Goal: Navigation & Orientation: Understand site structure

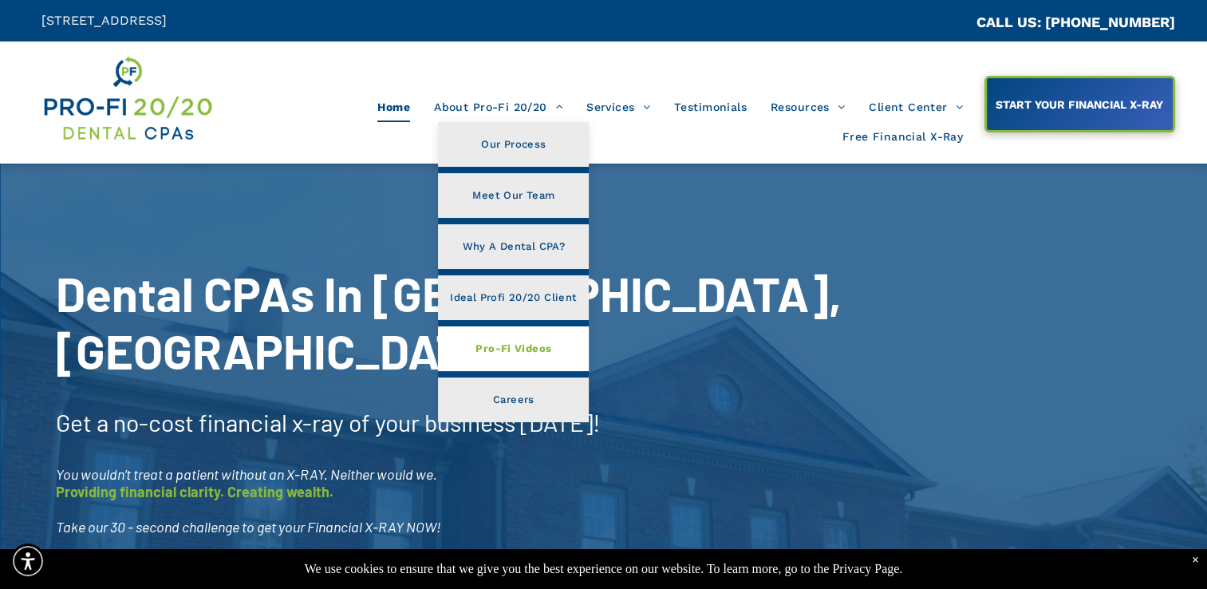
click at [520, 349] on span "Pro-Fi Videos" at bounding box center [514, 348] width 76 height 21
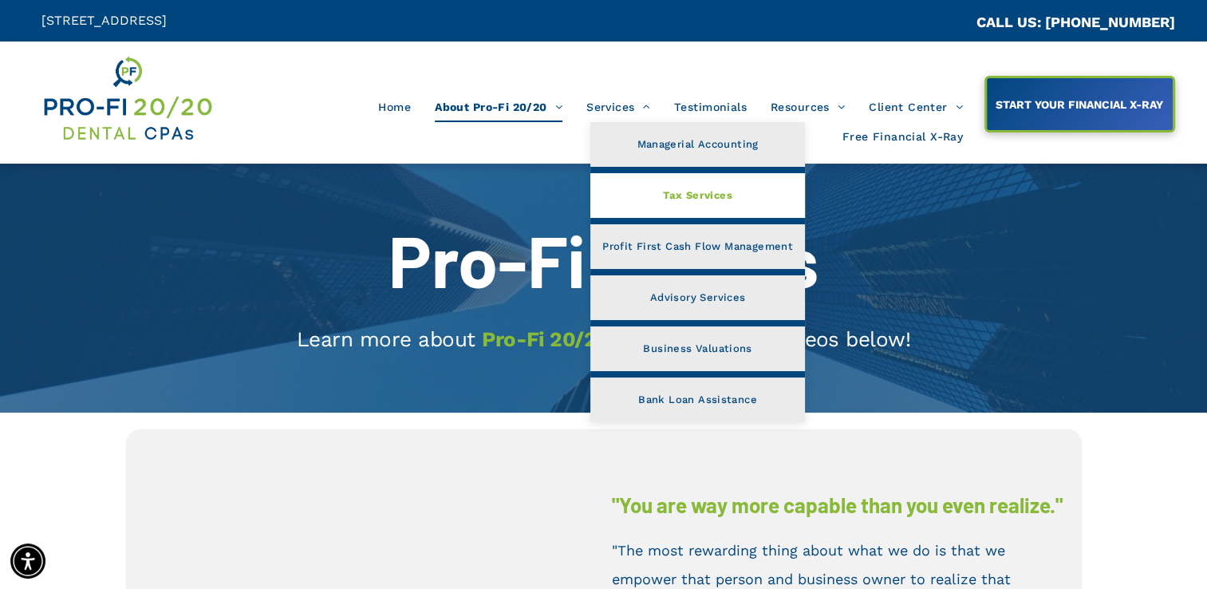
click at [676, 196] on span "Tax Services" at bounding box center [697, 195] width 69 height 21
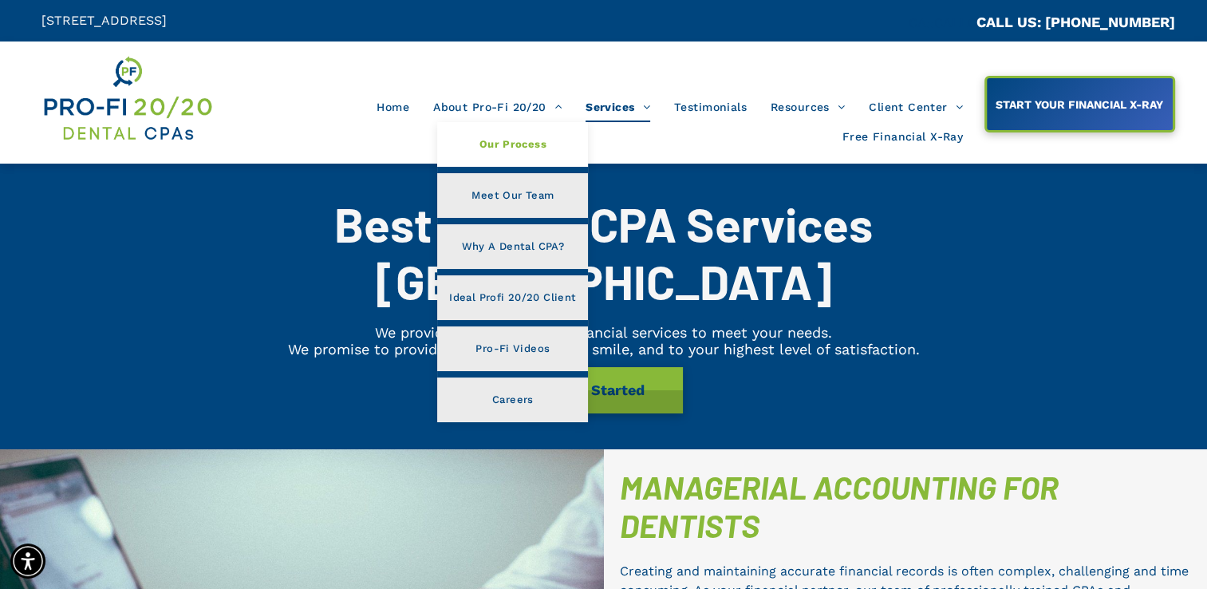
click at [485, 142] on span "Our Process" at bounding box center [513, 144] width 67 height 21
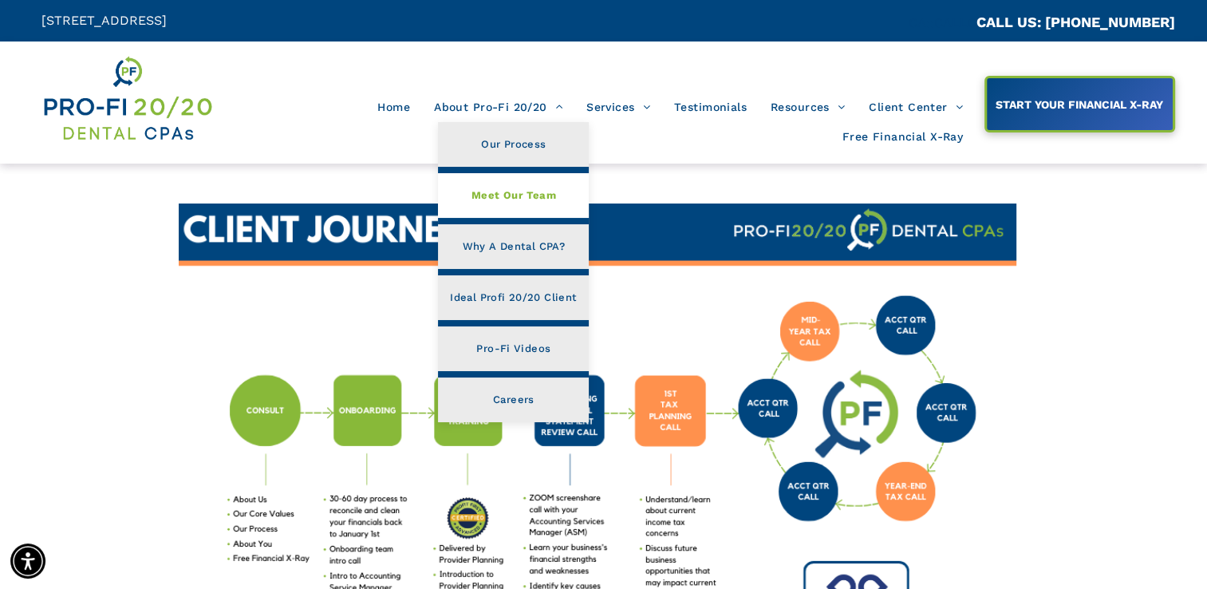
click at [509, 189] on span "Meet Our Team" at bounding box center [514, 195] width 85 height 21
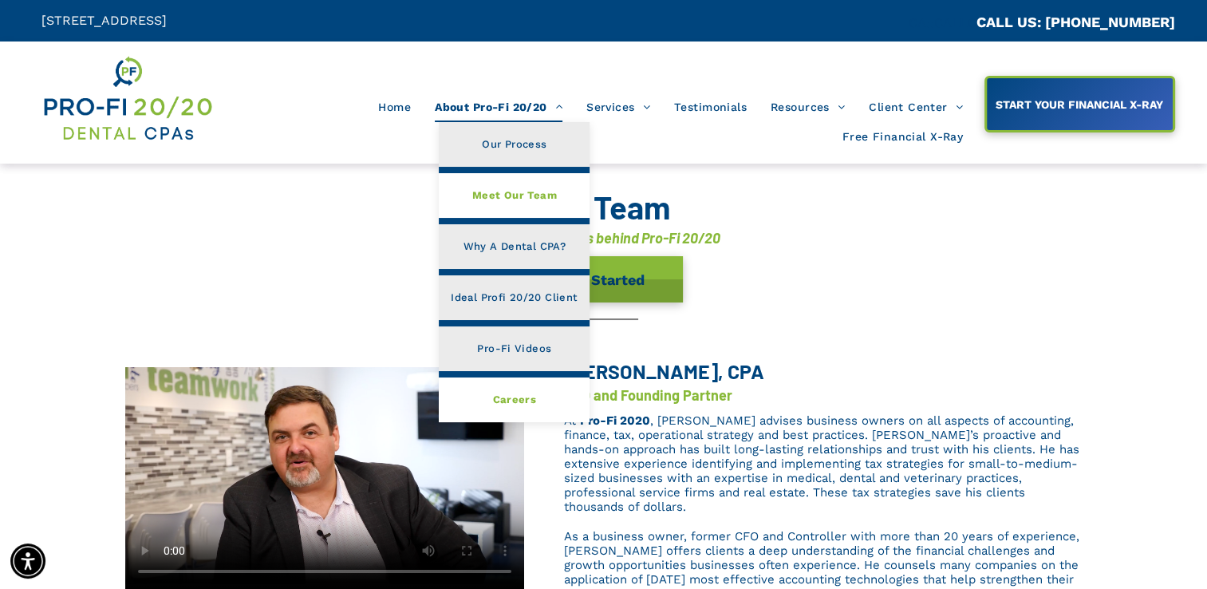
click at [511, 401] on span "Careers" at bounding box center [514, 399] width 44 height 21
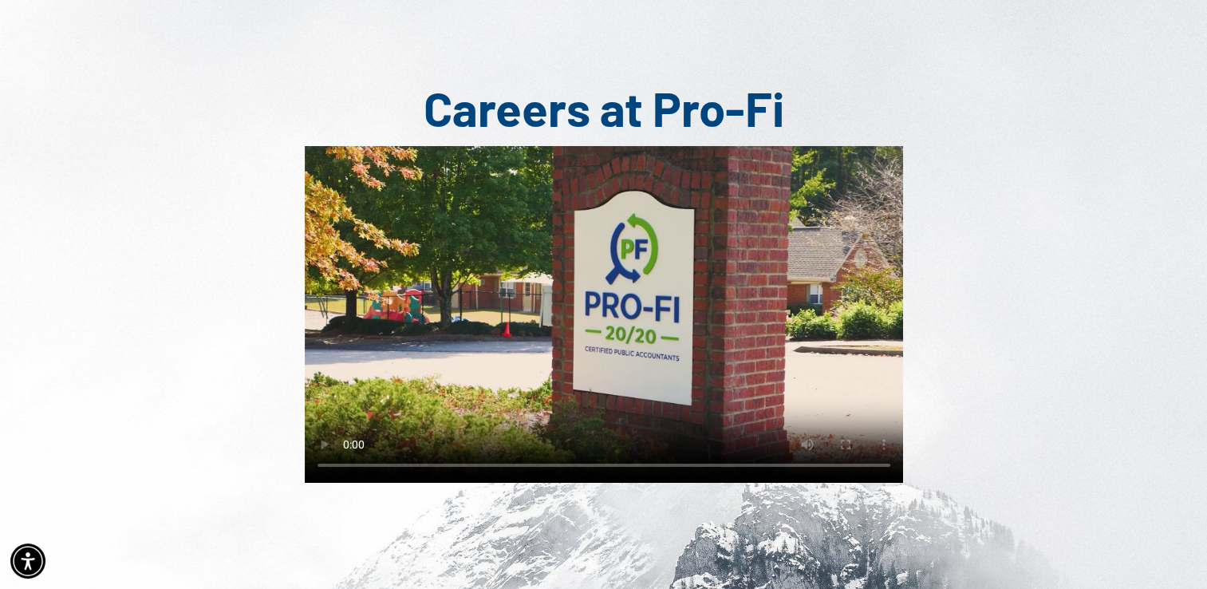
scroll to position [198, 0]
